Goal: Task Accomplishment & Management: Manage account settings

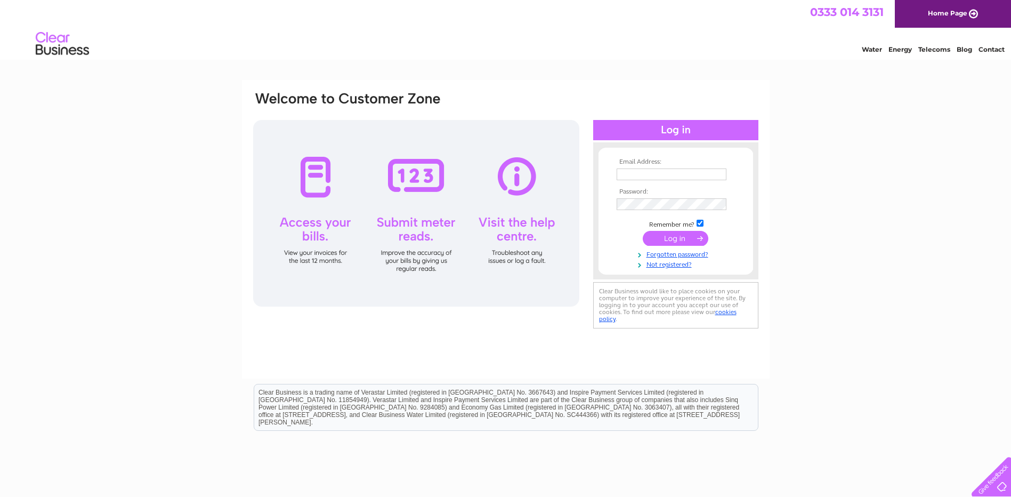
type input "accountspayable@vpz.co.uk"
click at [677, 235] on input "submit" at bounding box center [676, 238] width 66 height 15
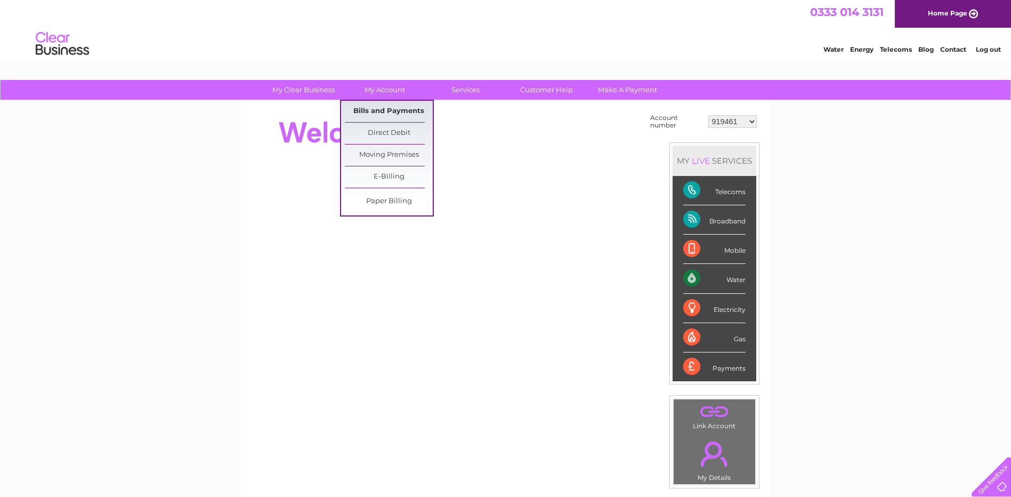
click at [383, 111] on link "Bills and Payments" at bounding box center [389, 111] width 88 height 21
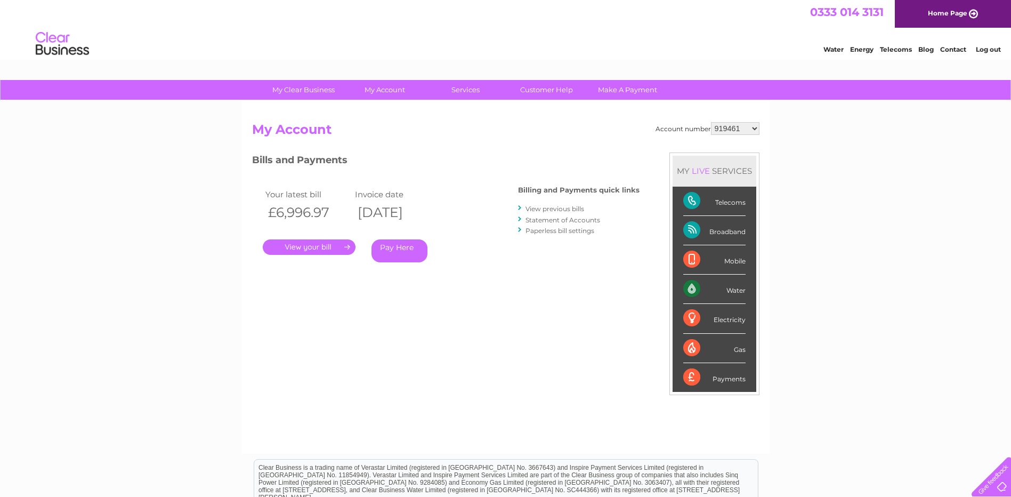
click at [300, 244] on link "." at bounding box center [309, 246] width 93 height 15
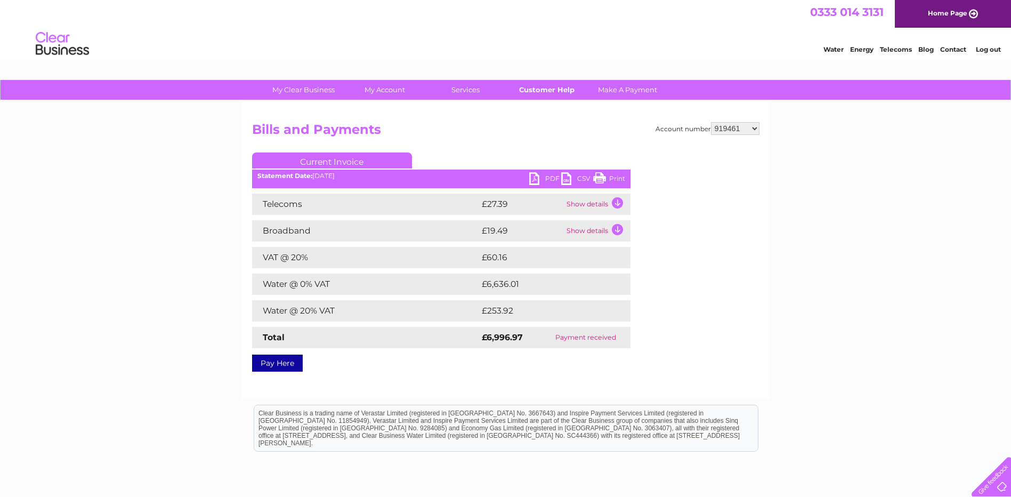
click at [530, 88] on link "Customer Help" at bounding box center [547, 90] width 88 height 20
